Goal: Information Seeking & Learning: Learn about a topic

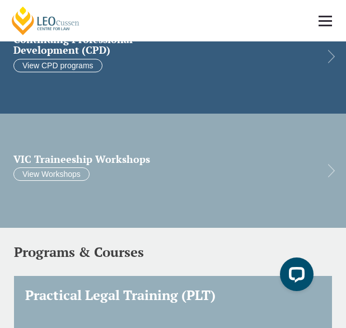
scroll to position [503, 0]
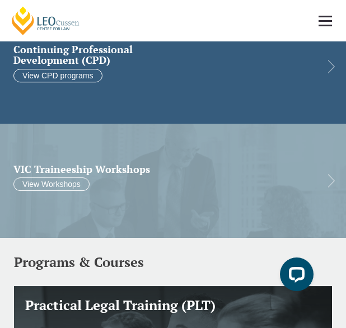
click at [189, 45] on h2 "Continuing Professional Development (CPD)" at bounding box center [163, 55] width 301 height 22
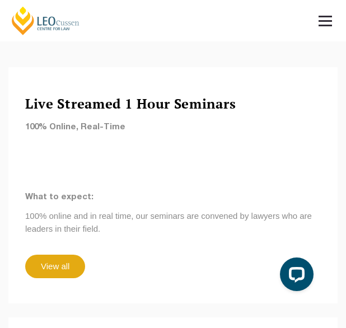
scroll to position [995, 0]
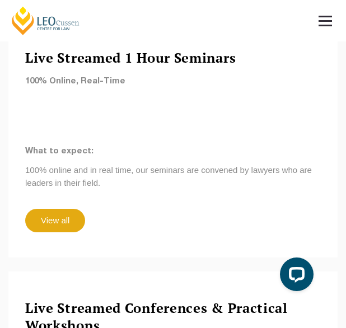
drag, startPoint x: 181, startPoint y: 199, endPoint x: 143, endPoint y: 205, distance: 39.2
click at [143, 209] on div "View all" at bounding box center [172, 220] width 329 height 23
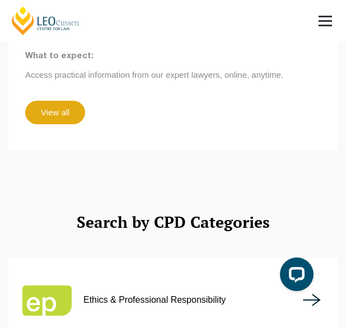
scroll to position [1595, 0]
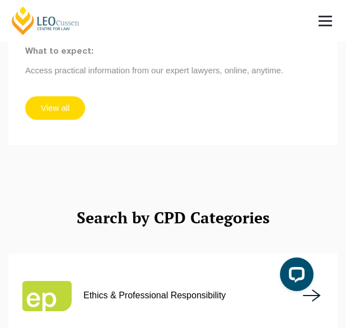
click at [60, 96] on link "View all" at bounding box center [55, 107] width 60 height 23
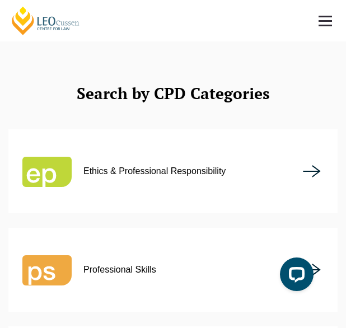
scroll to position [1807, 0]
